Goal: Task Accomplishment & Management: Manage account settings

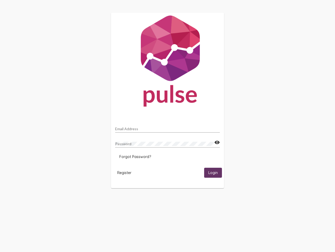
click at [168, 127] on input "Email Address" at bounding box center [167, 129] width 105 height 4
click at [217, 142] on mat-icon "visibility" at bounding box center [218, 142] width 6 height 6
click at [135, 156] on span "Forgot Password?" at bounding box center [136, 156] width 32 height 5
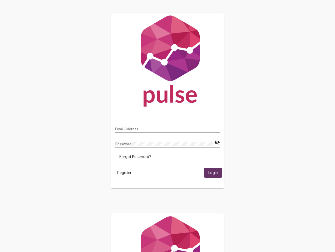
click at [124, 172] on span "Register" at bounding box center [124, 172] width 14 height 5
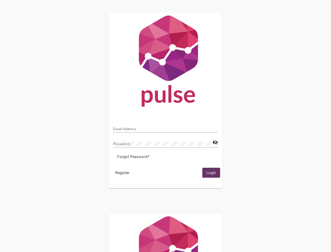
click at [213, 172] on span "Login" at bounding box center [211, 172] width 9 height 5
